Goal: Register for event/course

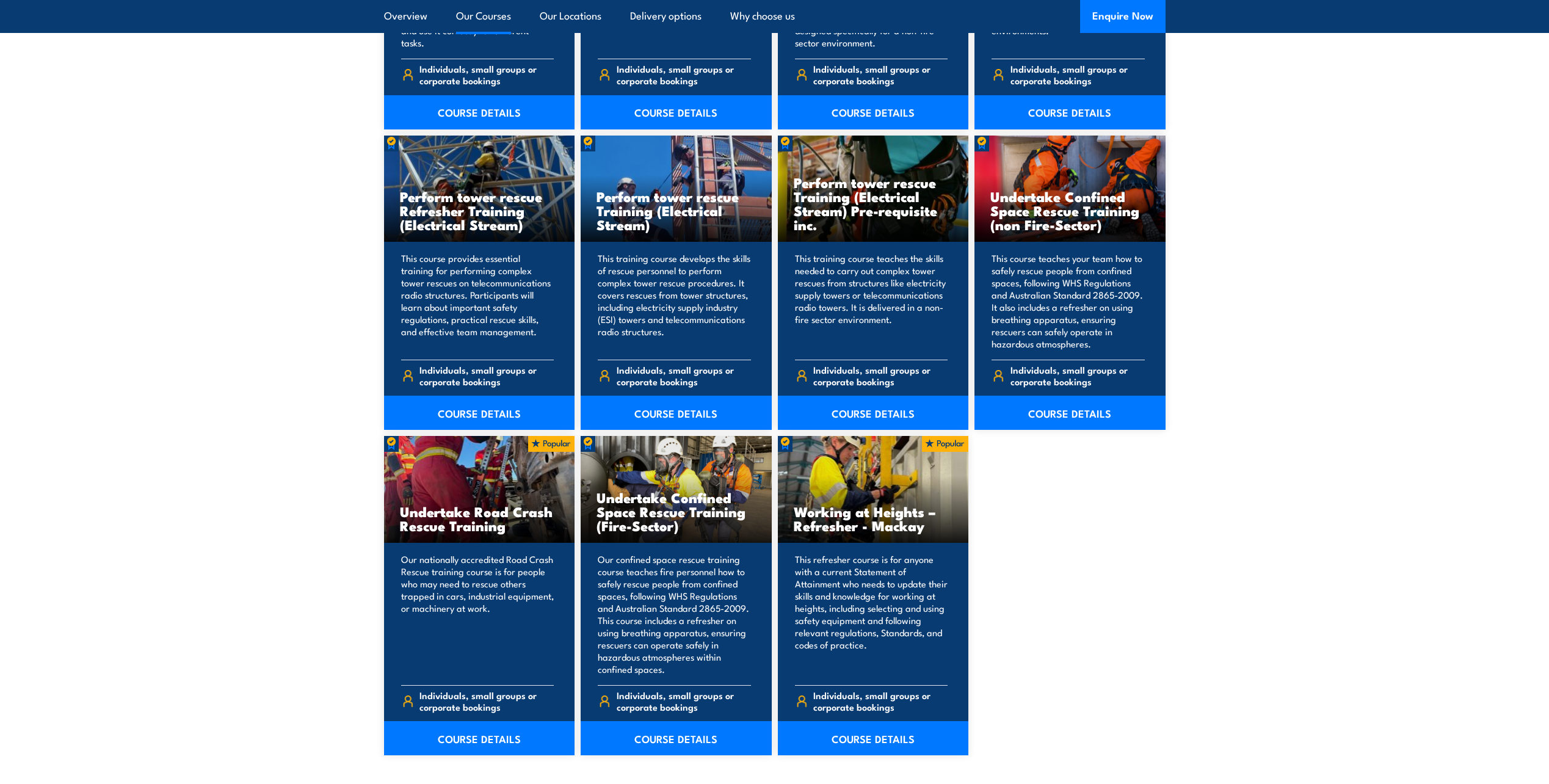
scroll to position [1372, 0]
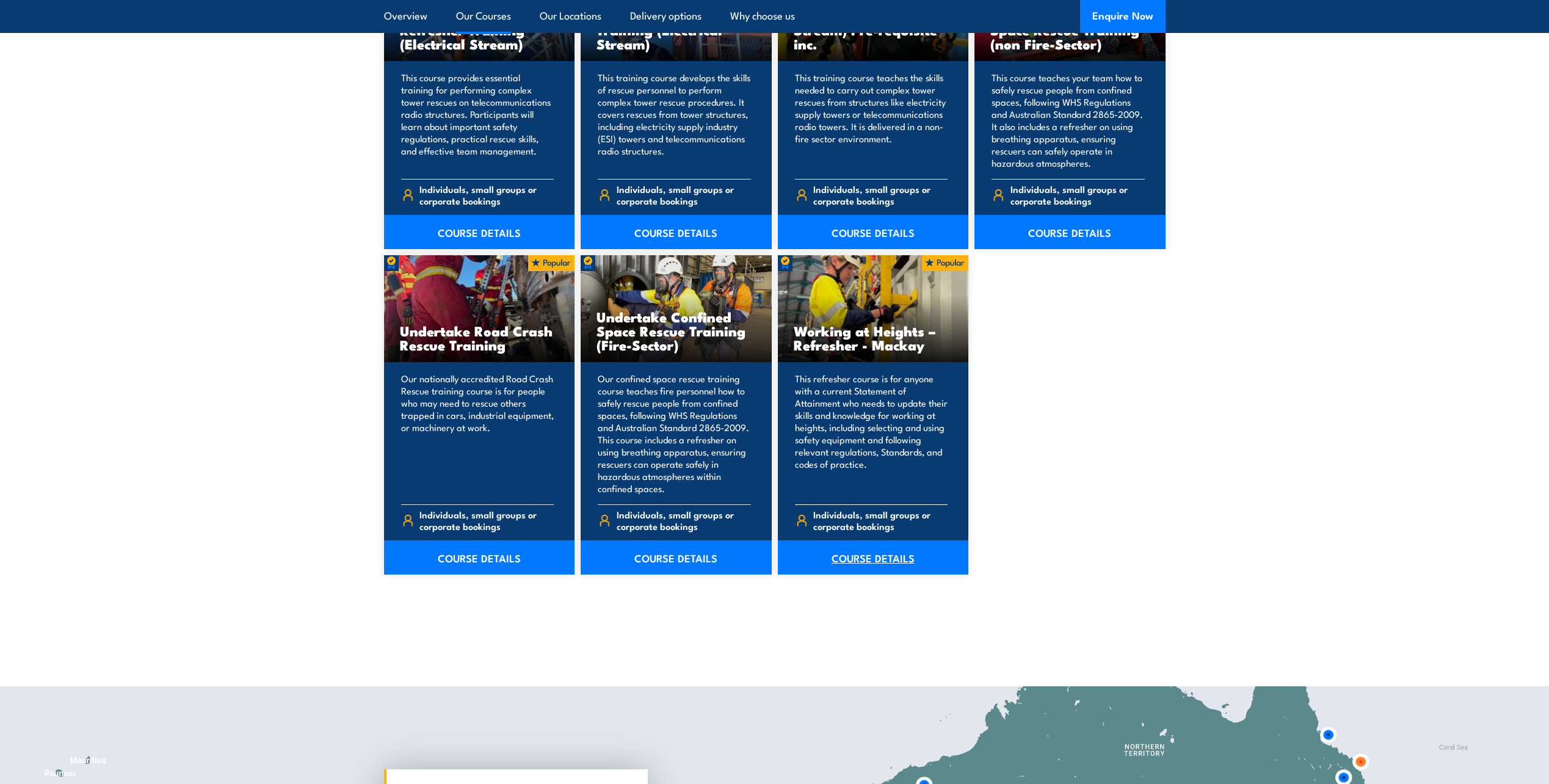
click at [867, 555] on link "COURSE DETAILS" at bounding box center [874, 557] width 191 height 34
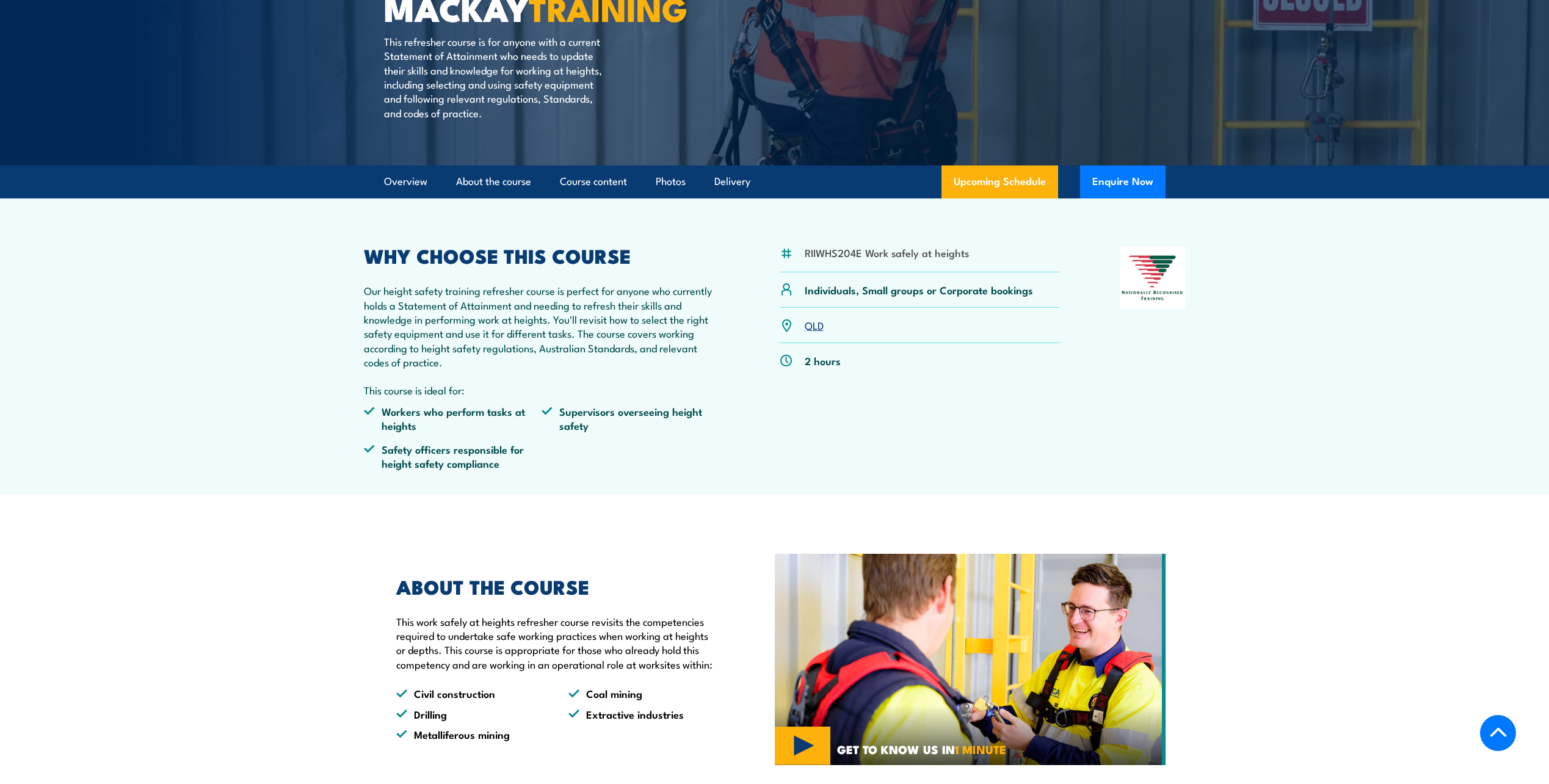
scroll to position [245, 0]
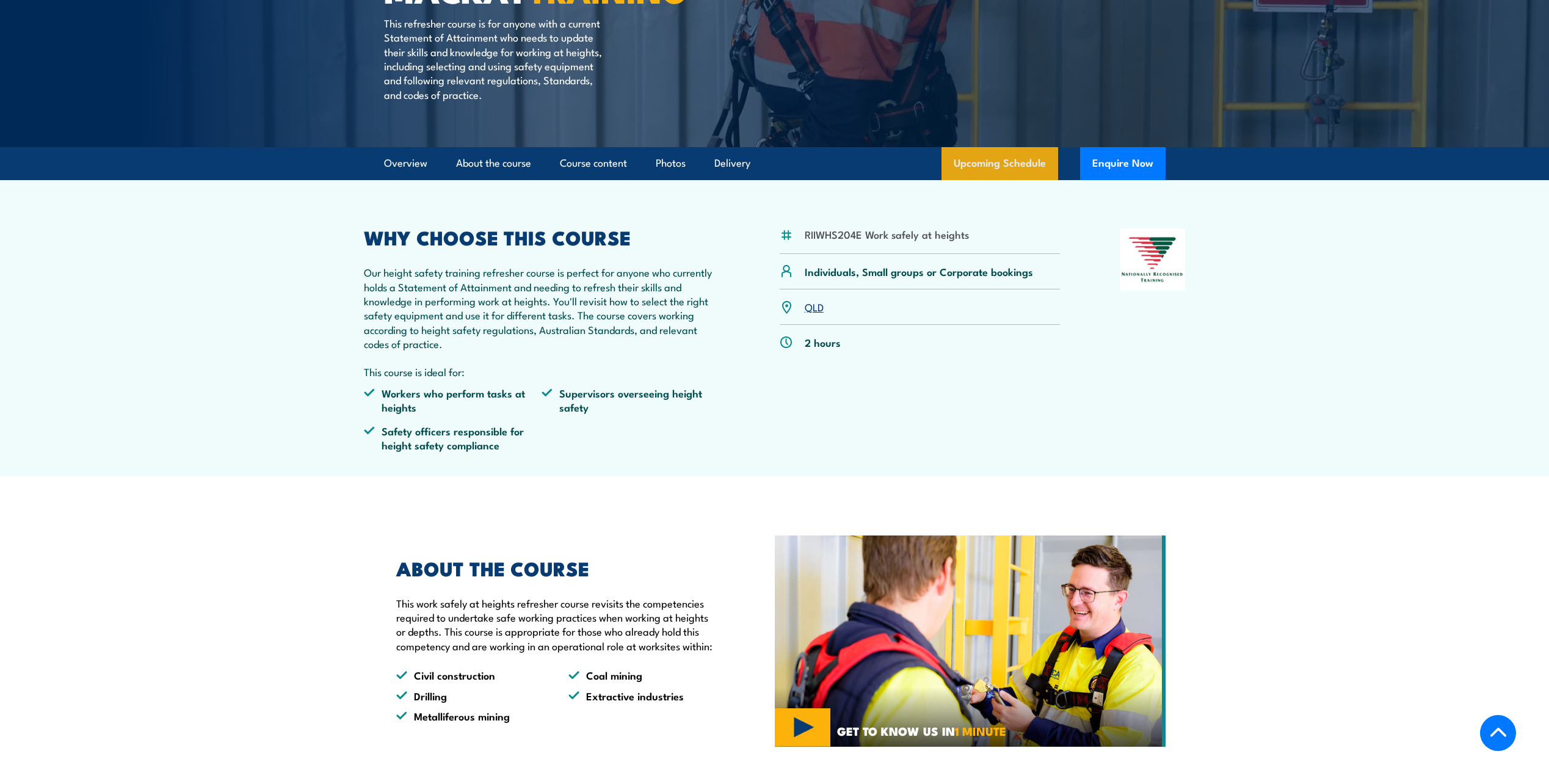
click at [995, 180] on link "Upcoming Schedule" at bounding box center [1000, 164] width 117 height 33
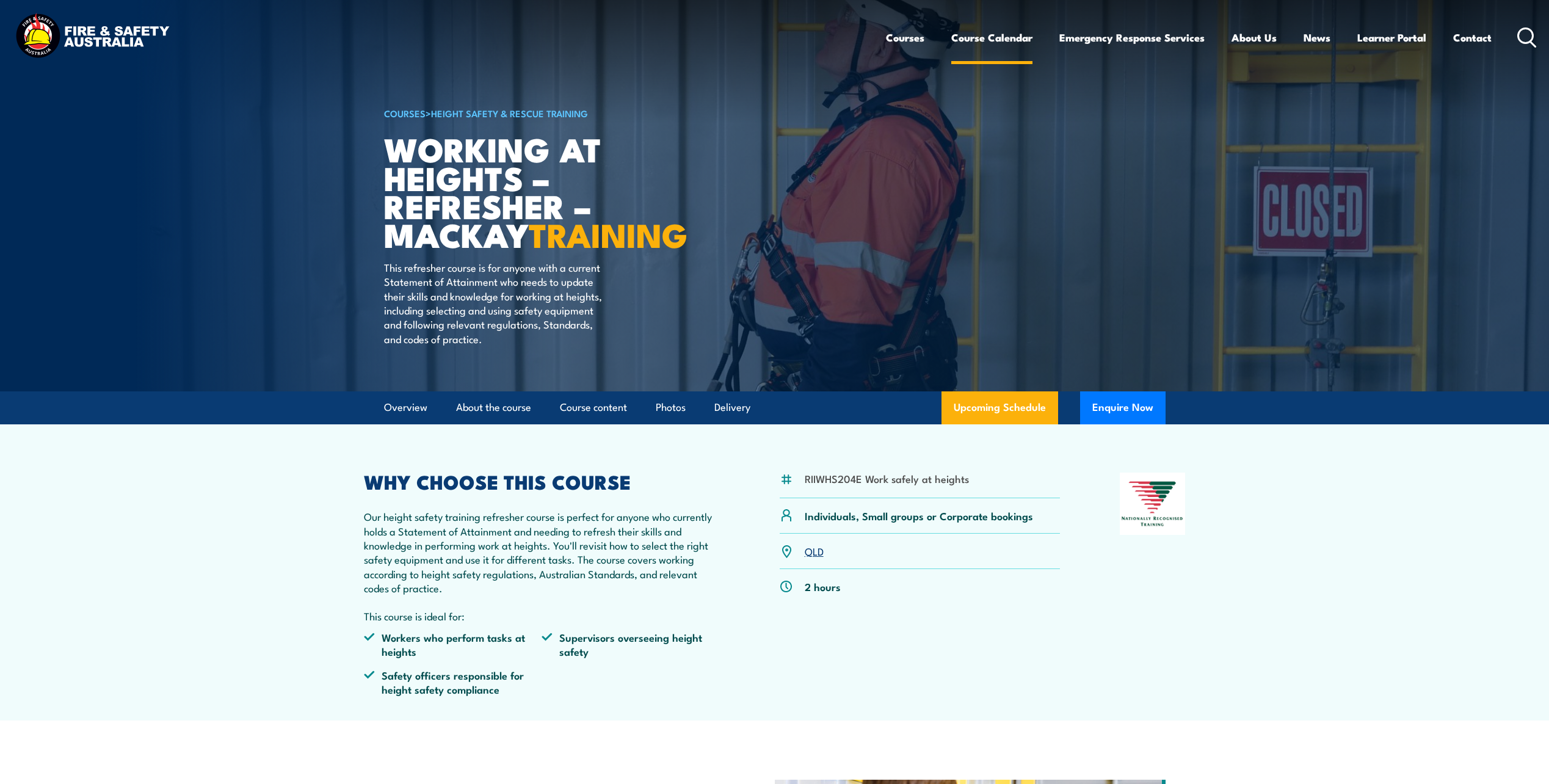
click at [968, 37] on link "Course Calendar" at bounding box center [991, 37] width 81 height 32
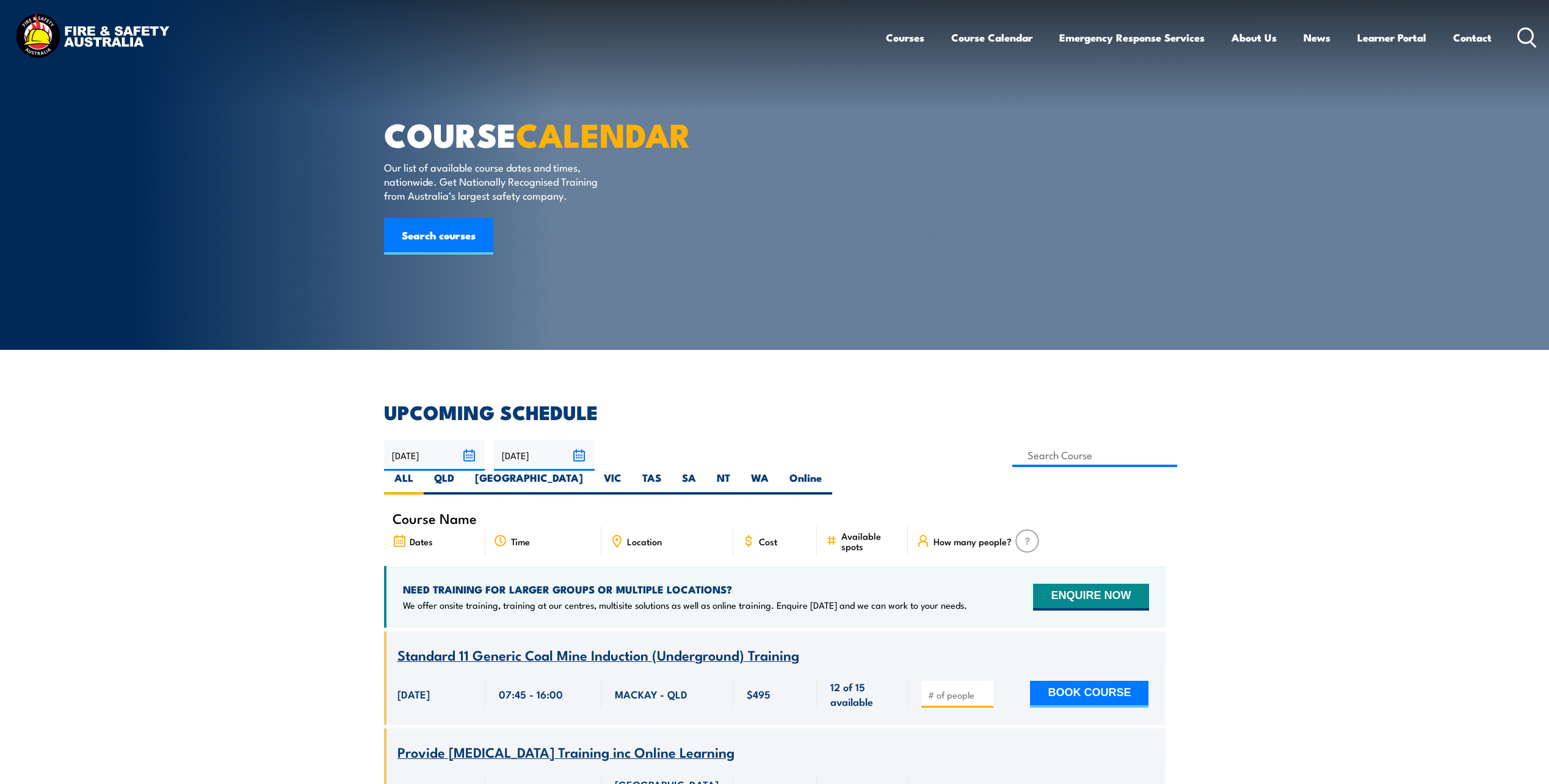
click at [616, 534] on icon at bounding box center [617, 541] width 14 height 14
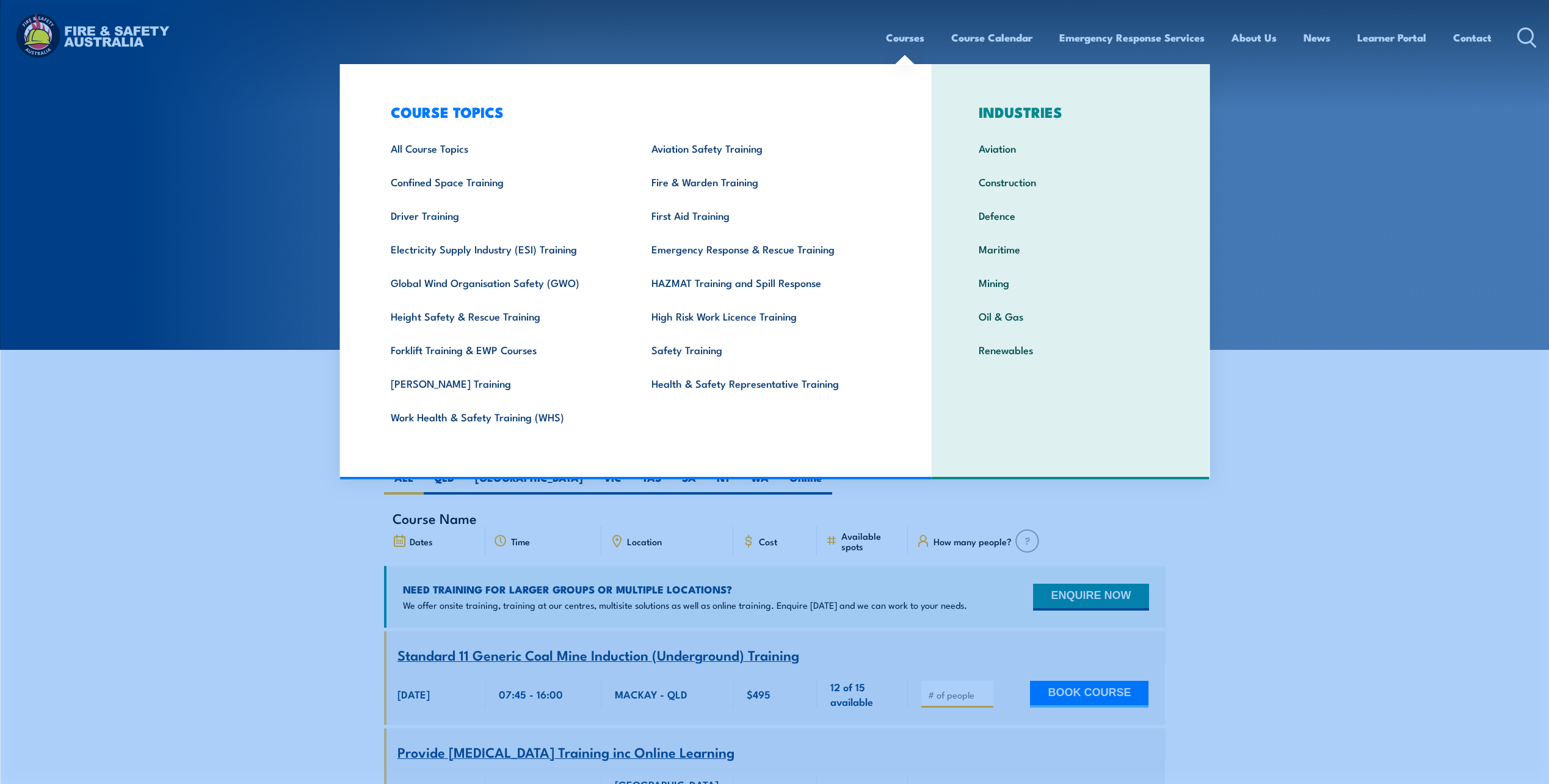
click at [900, 35] on link "Courses" at bounding box center [905, 37] width 38 height 32
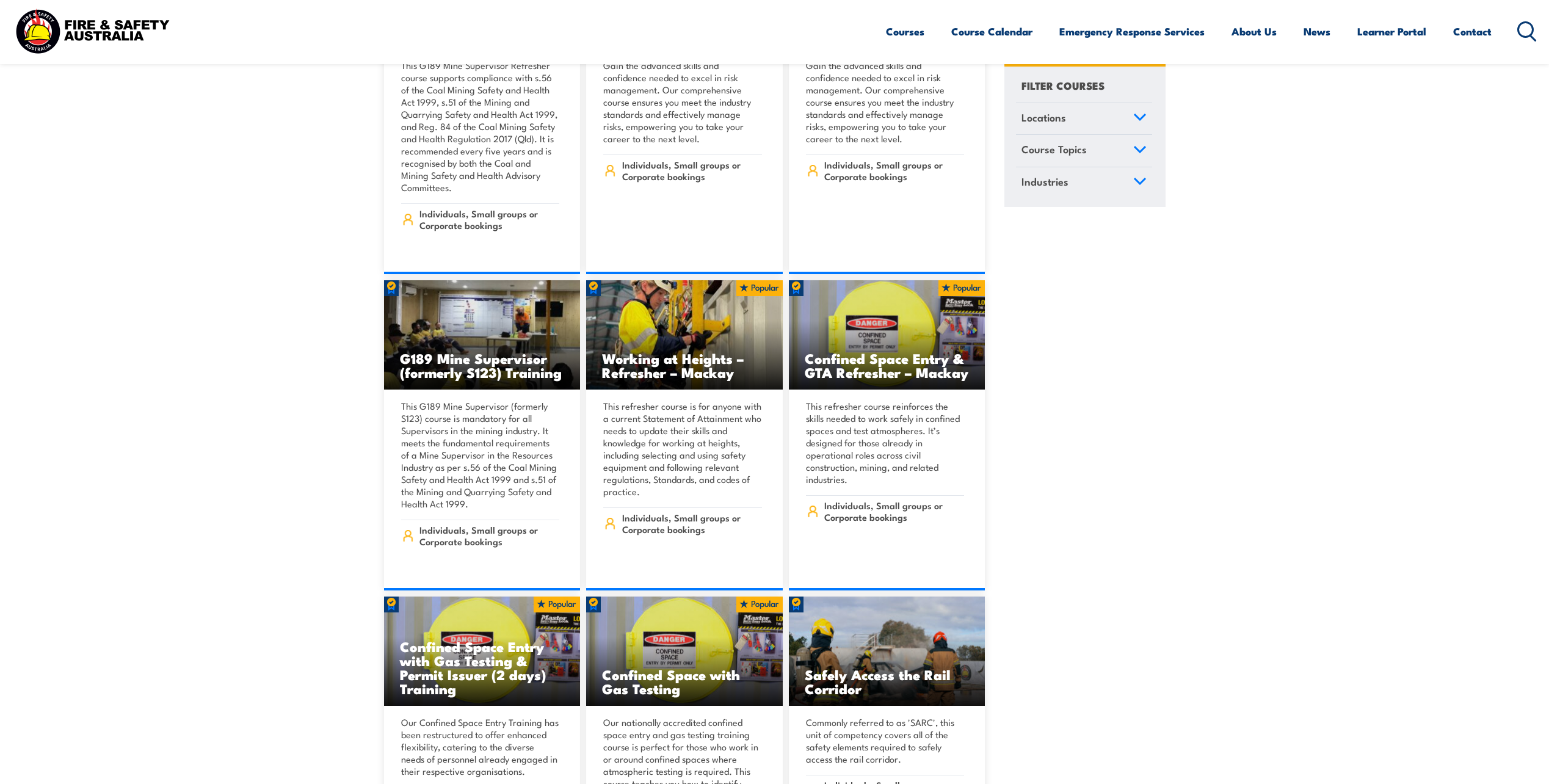
scroll to position [793, 0]
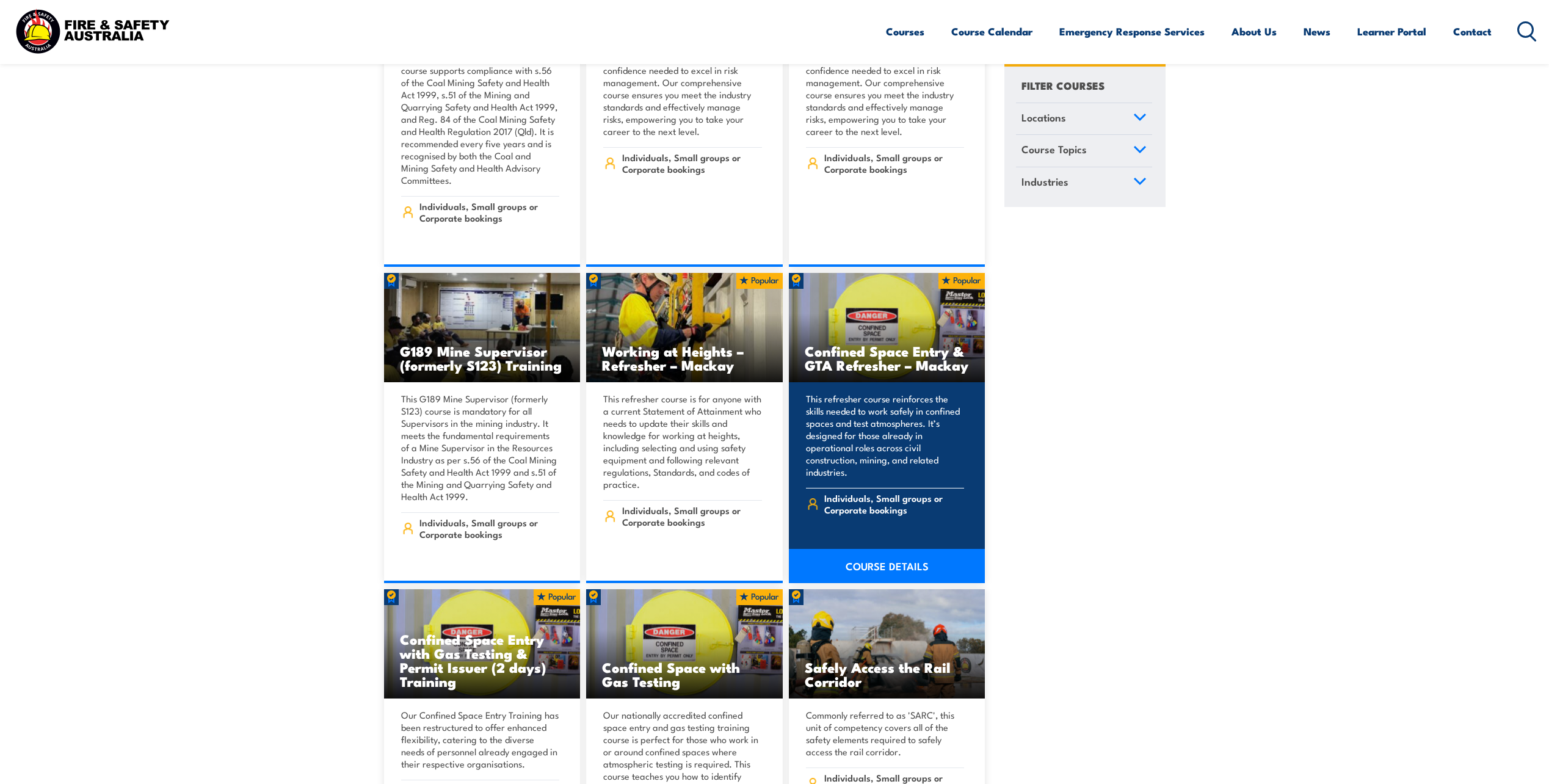
click at [870, 549] on link "COURSE DETAILS" at bounding box center [887, 566] width 197 height 34
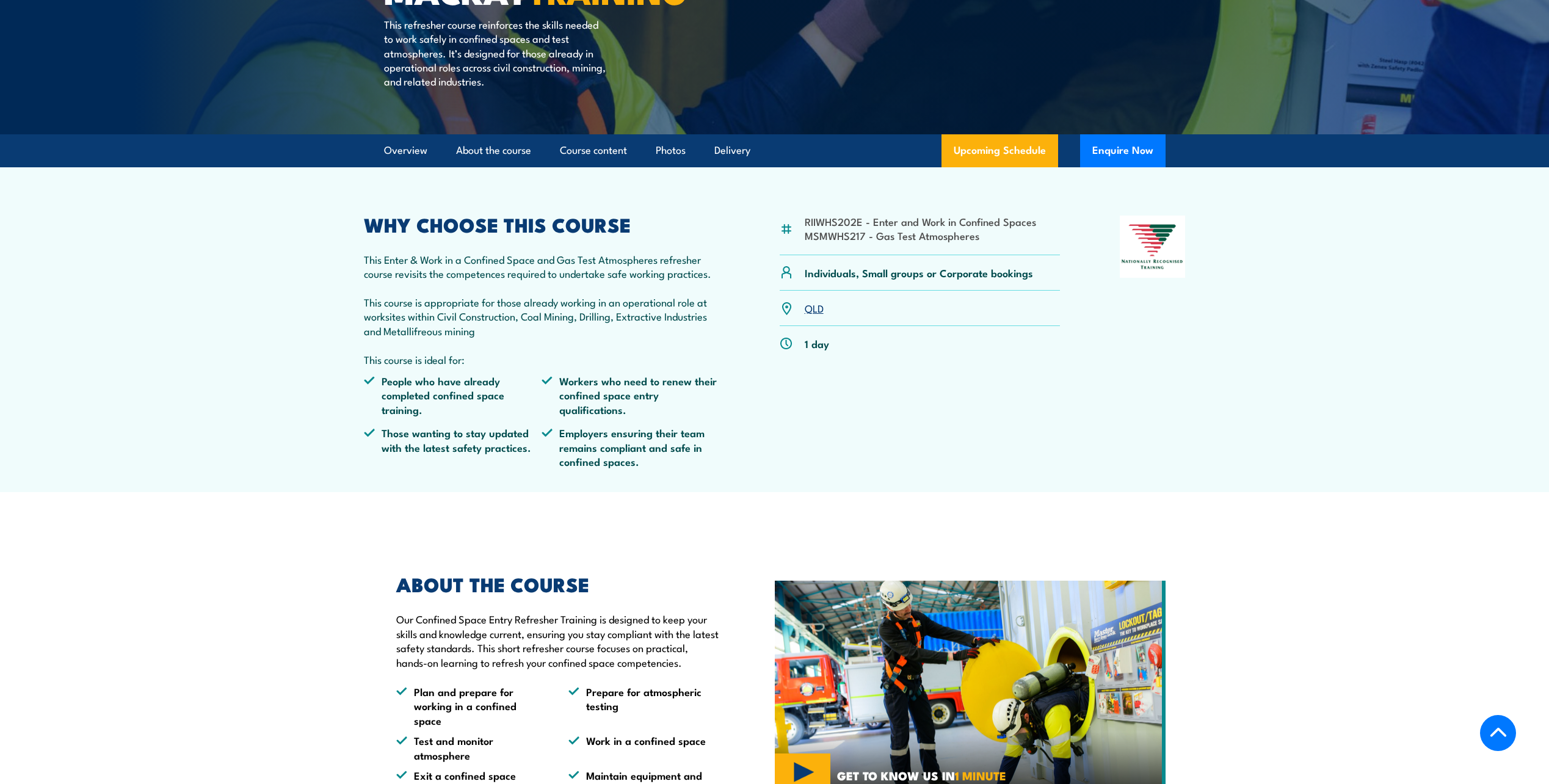
scroll to position [245, 0]
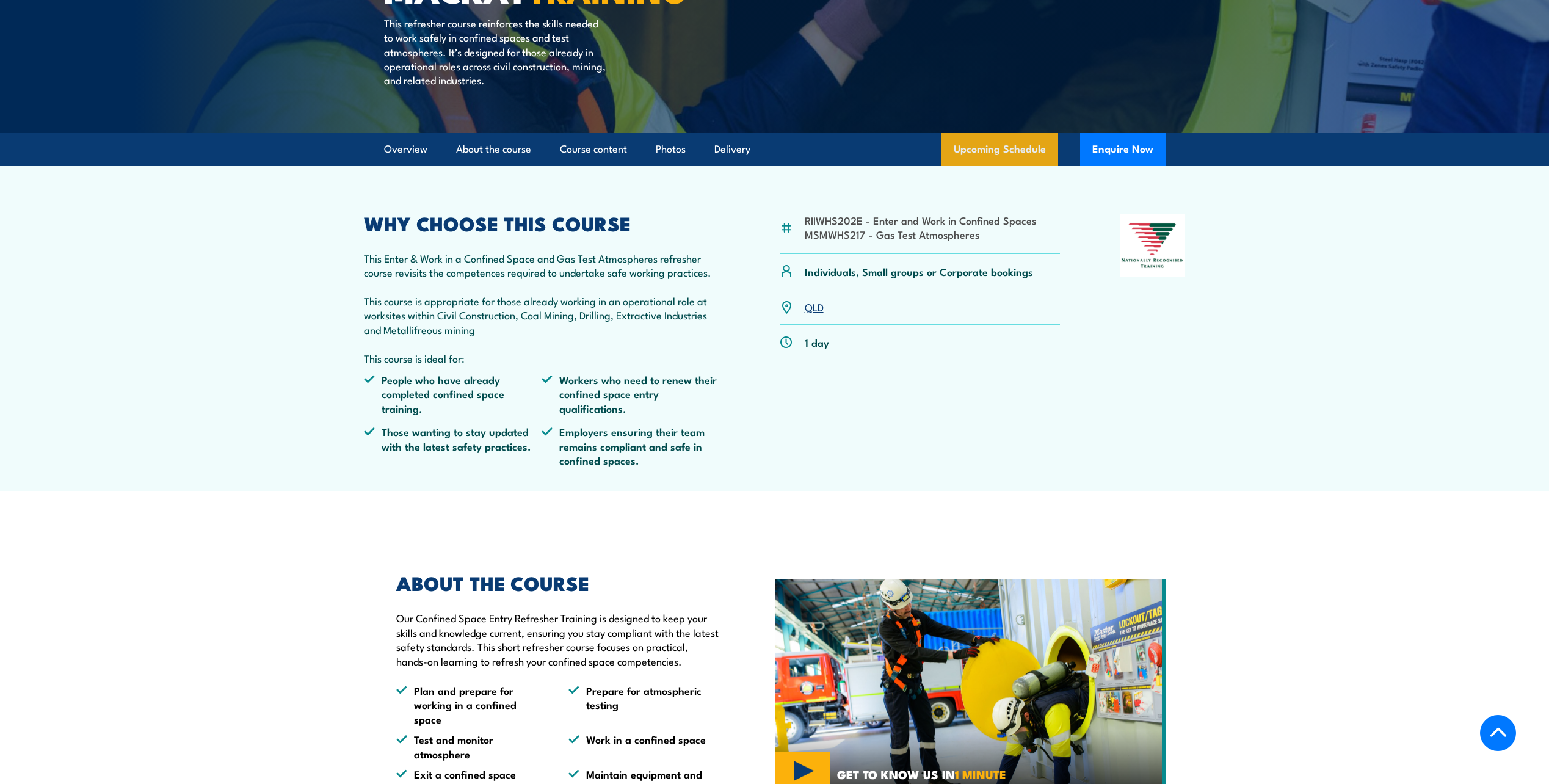
click at [991, 166] on link "Upcoming Schedule" at bounding box center [1000, 149] width 117 height 33
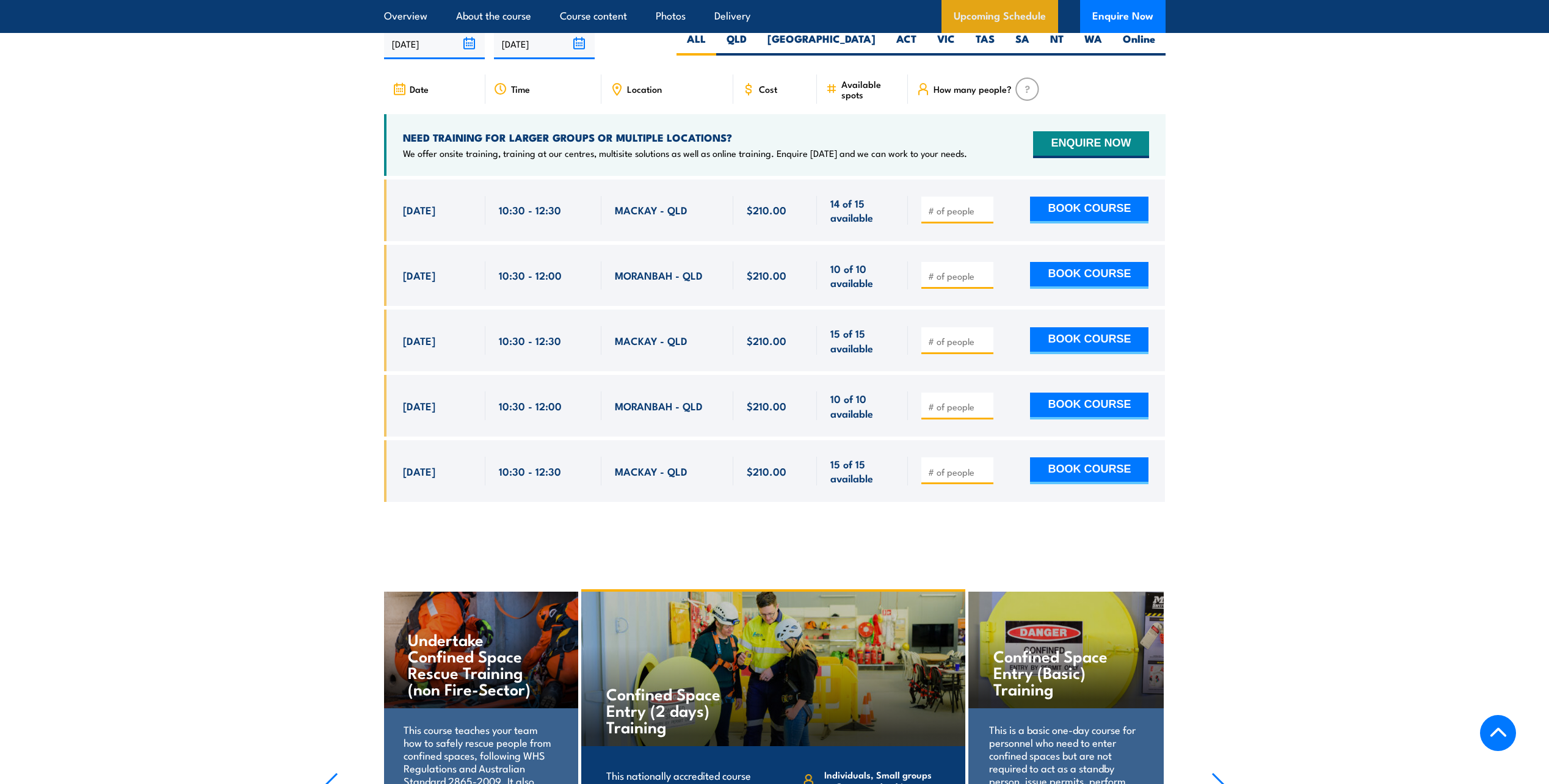
scroll to position [1985, 0]
